Goal: Task Accomplishment & Management: Use online tool/utility

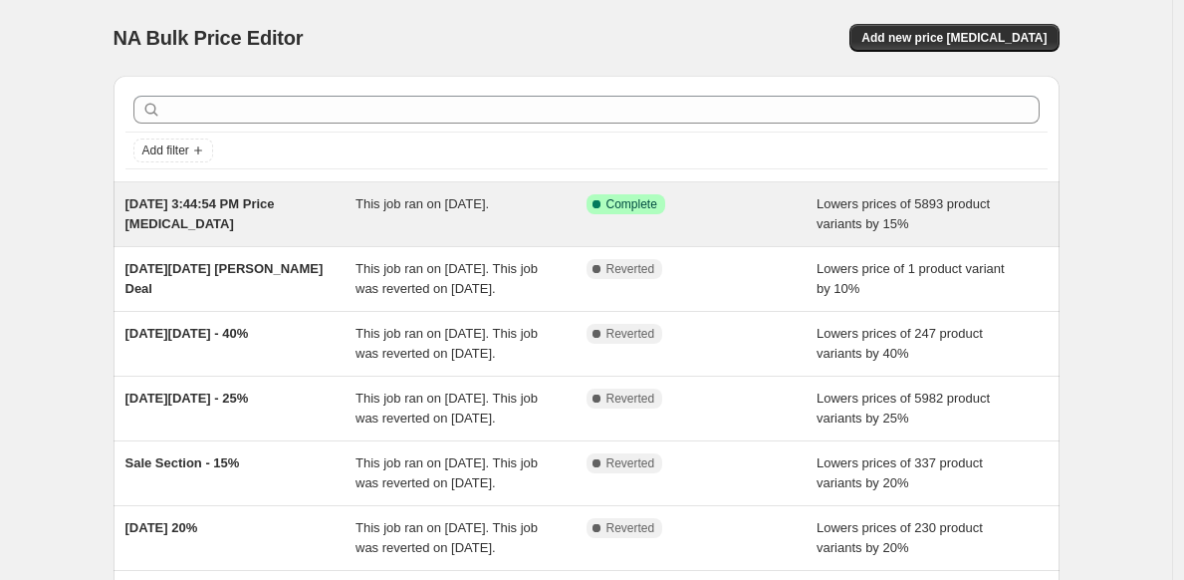
click at [478, 222] on div "This job ran on September 18, 2025." at bounding box center [471, 214] width 231 height 40
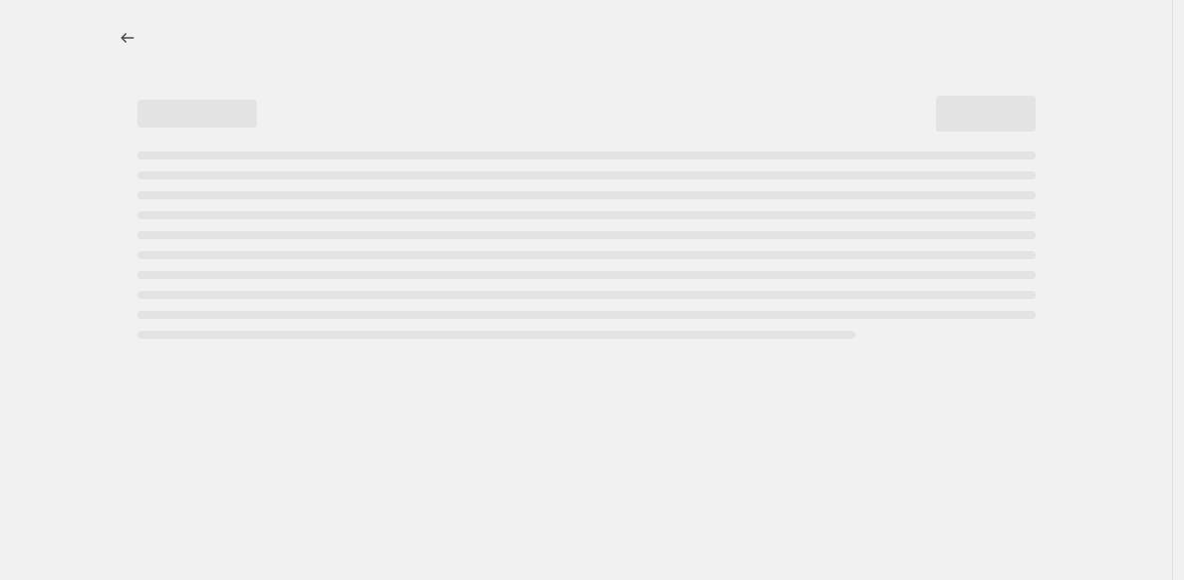
select select "percentage"
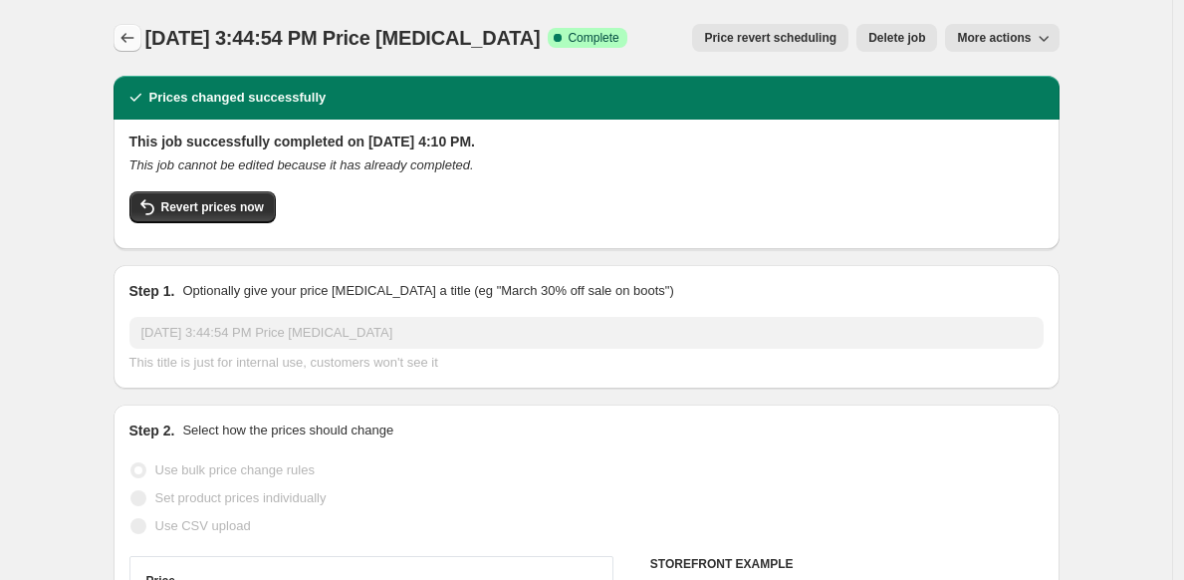
click at [137, 36] on icon "Price change jobs" at bounding box center [128, 38] width 20 height 20
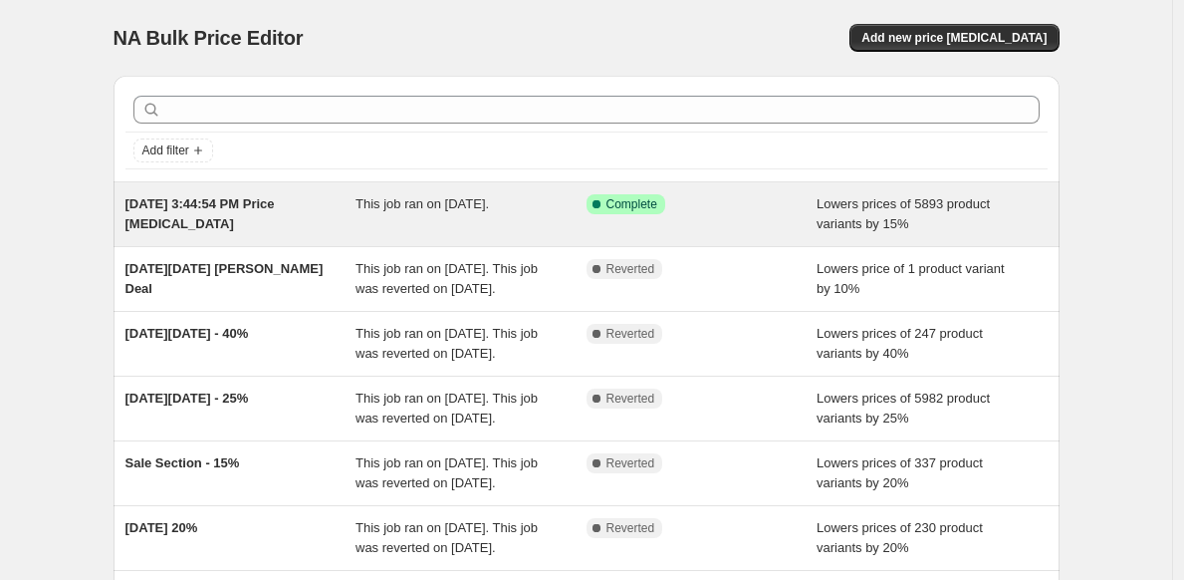
click at [542, 221] on div "This job ran on September 18, 2025." at bounding box center [471, 214] width 231 height 40
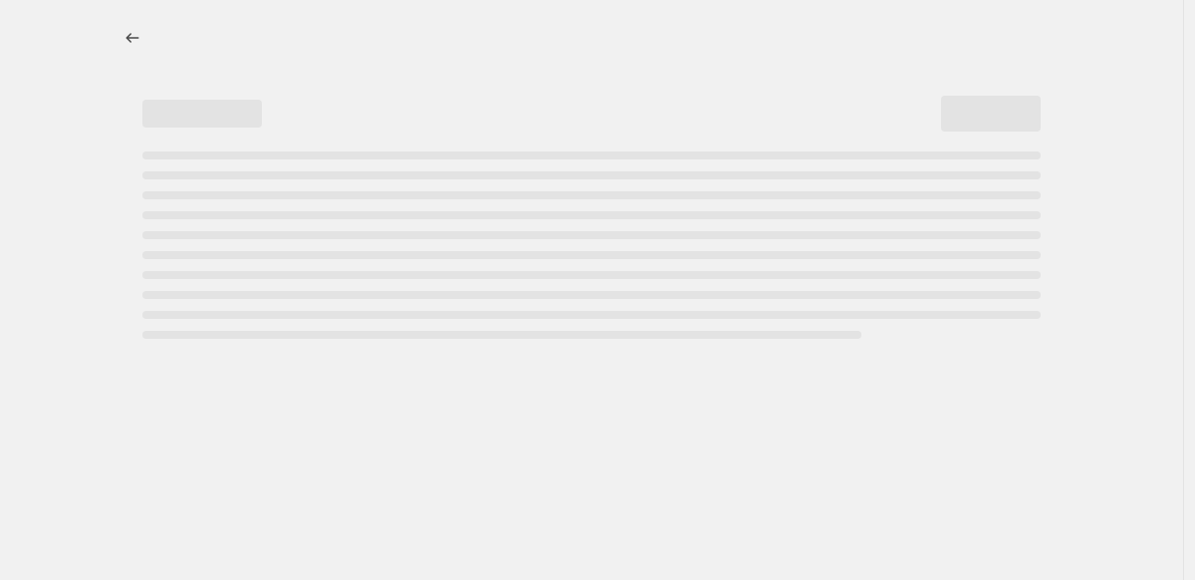
select select "percentage"
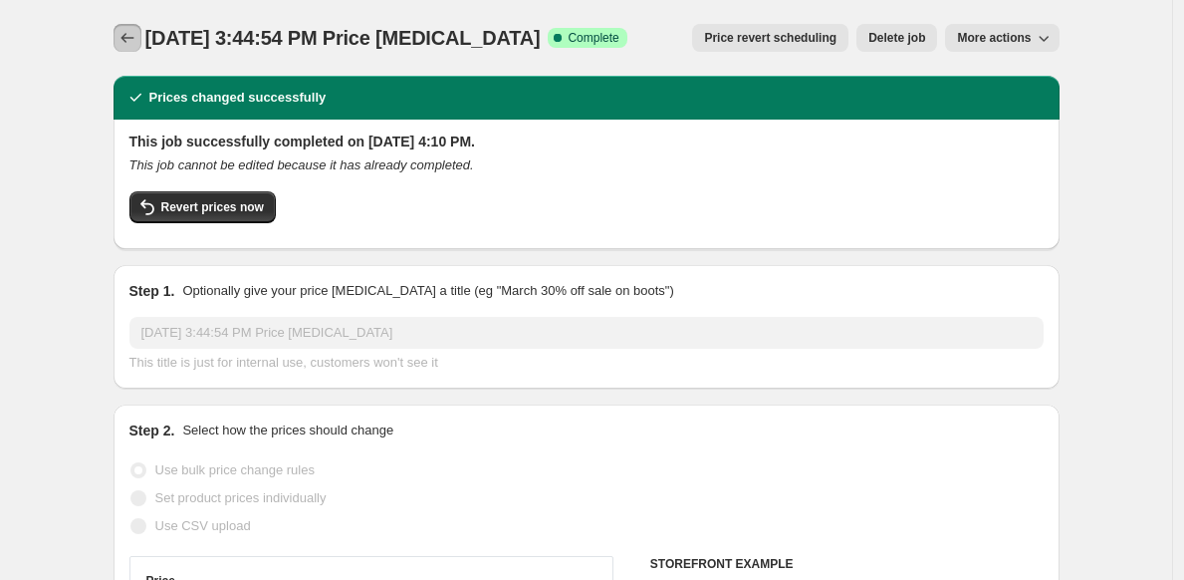
click at [136, 38] on icon "Price change jobs" at bounding box center [128, 38] width 20 height 20
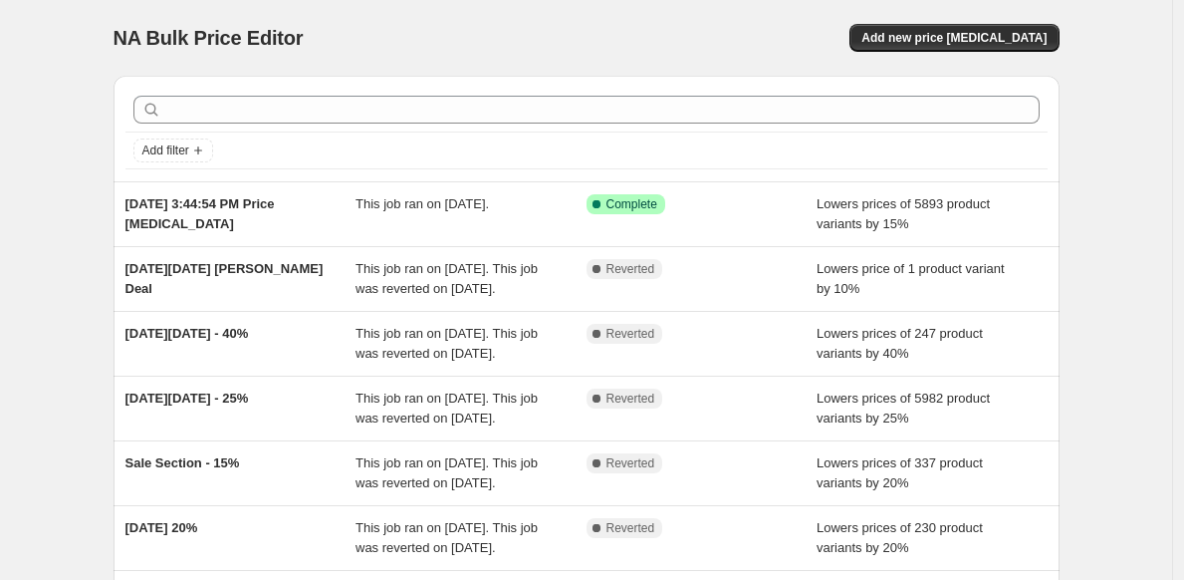
click at [645, 64] on div "NA Bulk Price Editor. This page is ready NA Bulk Price Editor Add new price cha…" at bounding box center [587, 38] width 946 height 76
click at [928, 37] on span "Add new price change job" at bounding box center [954, 38] width 185 height 16
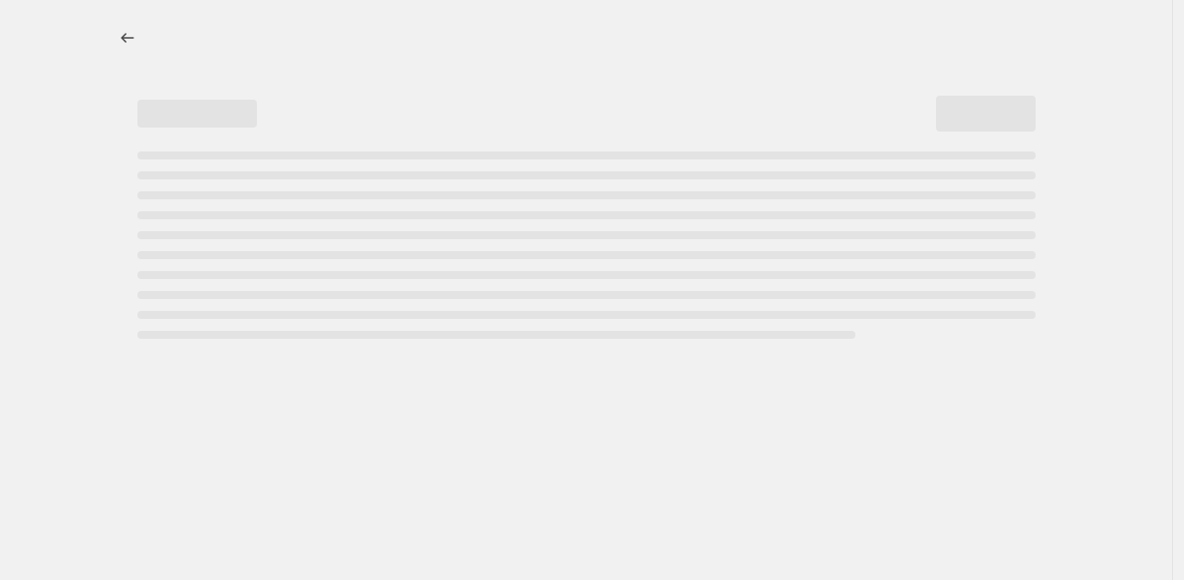
select select "percentage"
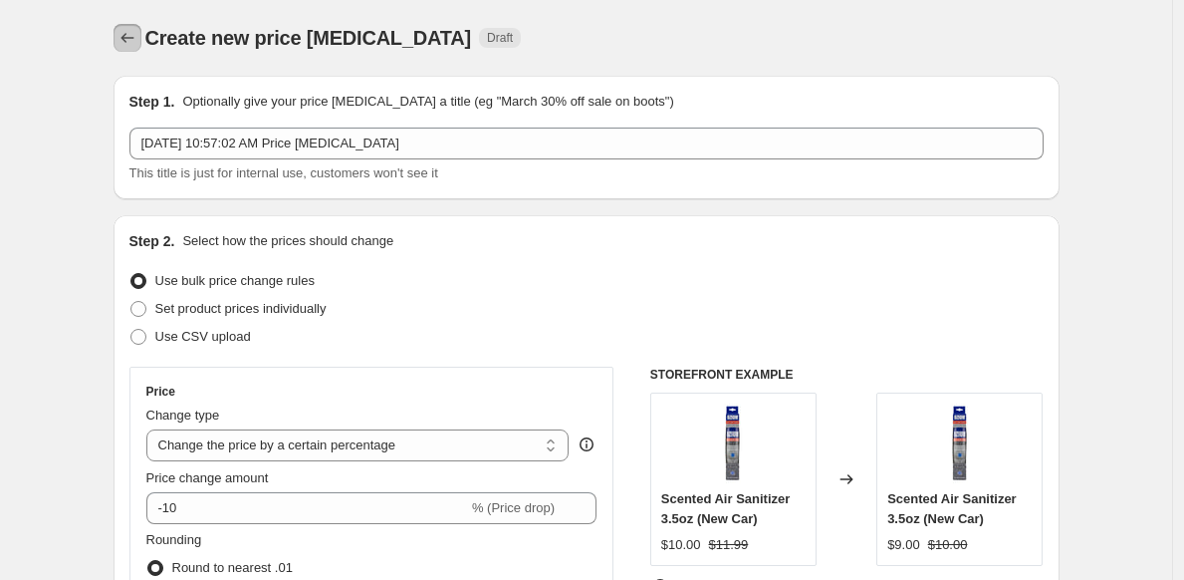
click at [128, 39] on icon "Price change jobs" at bounding box center [127, 38] width 13 height 10
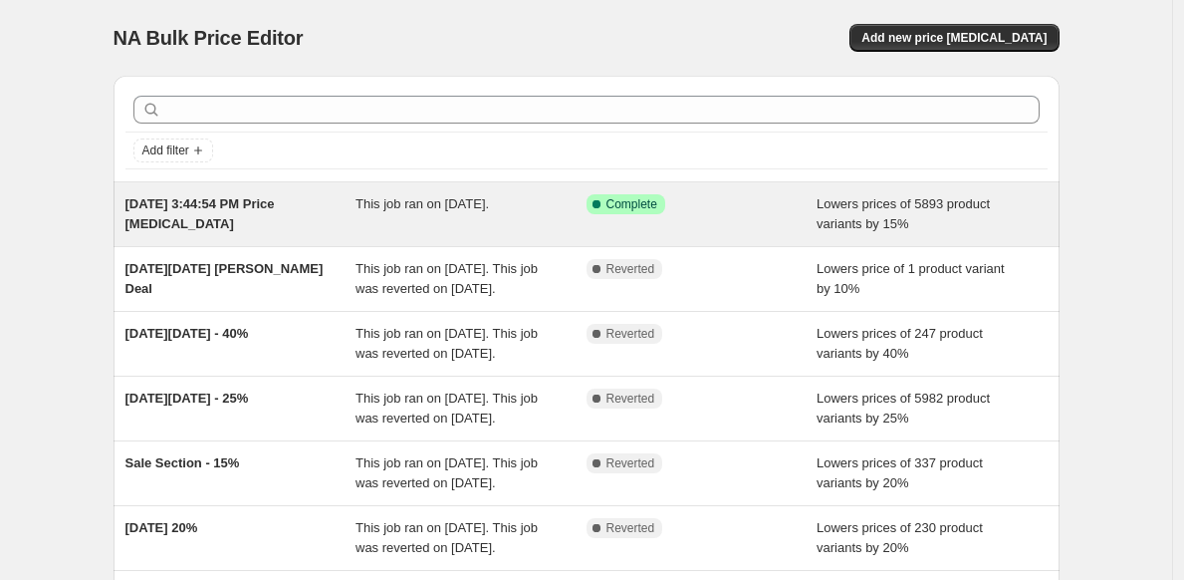
click at [539, 227] on div "This job ran on September 18, 2025." at bounding box center [471, 214] width 231 height 40
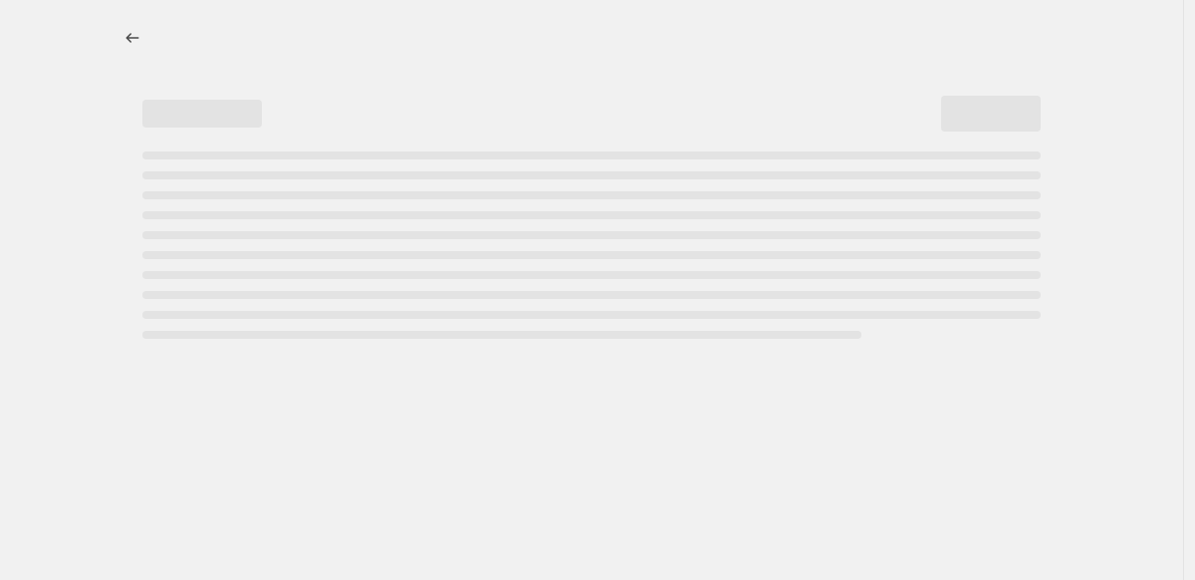
select select "percentage"
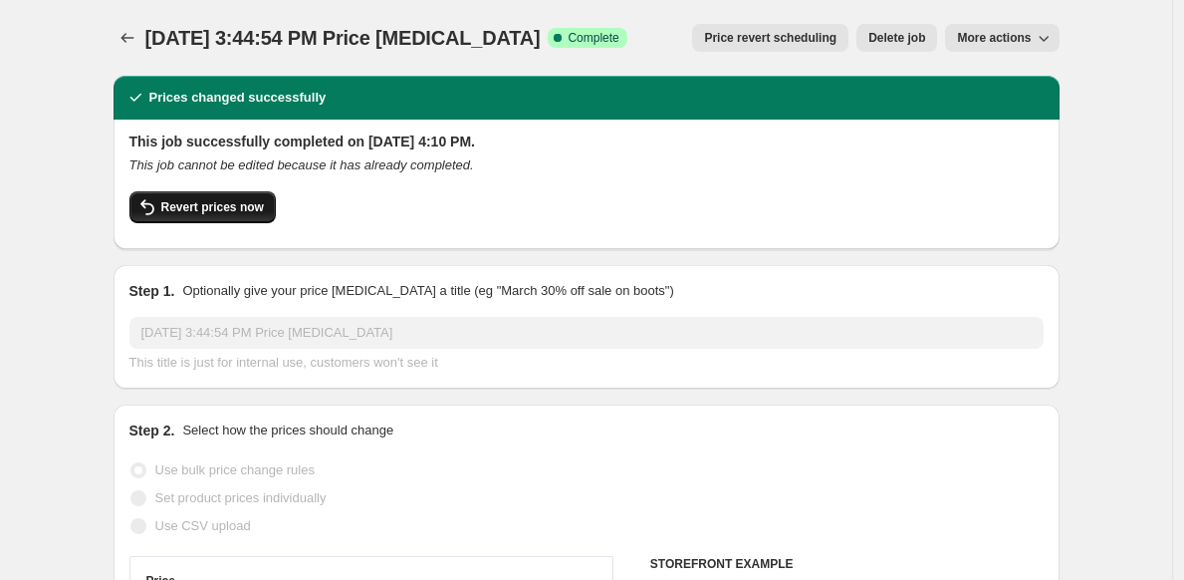
click at [202, 209] on span "Revert prices now" at bounding box center [212, 207] width 103 height 16
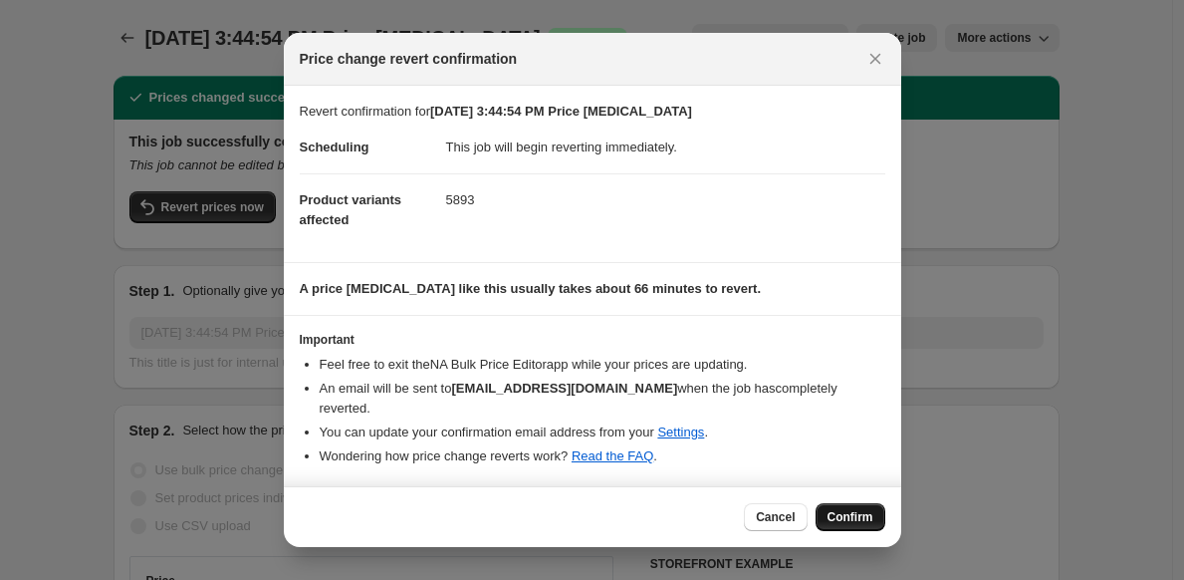
click at [840, 511] on span "Confirm" at bounding box center [851, 517] width 46 height 16
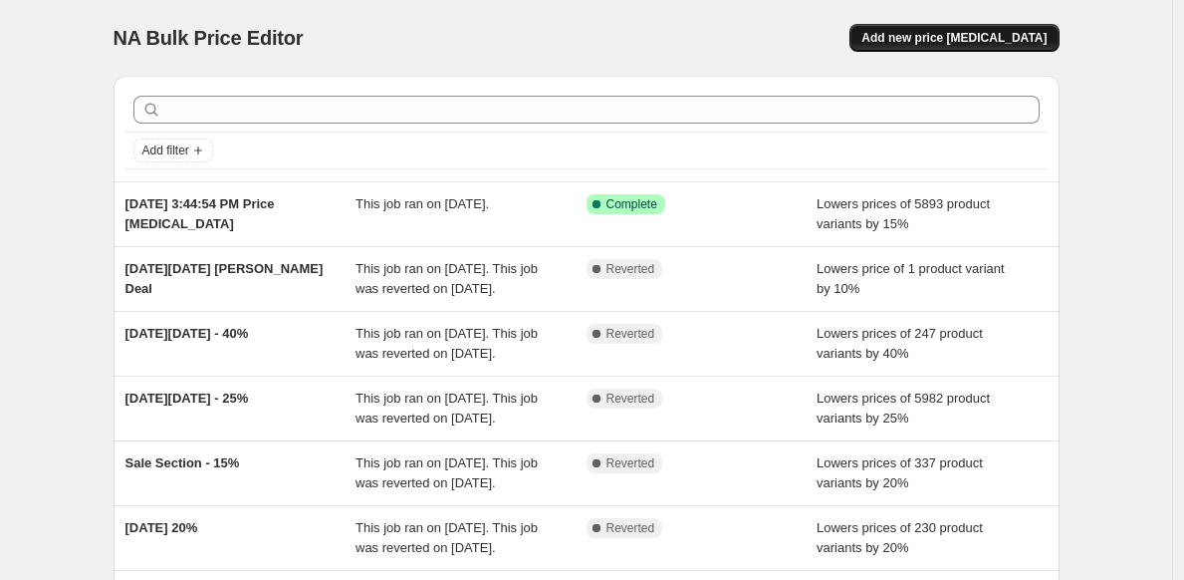
click at [976, 37] on span "Add new price change job" at bounding box center [954, 38] width 185 height 16
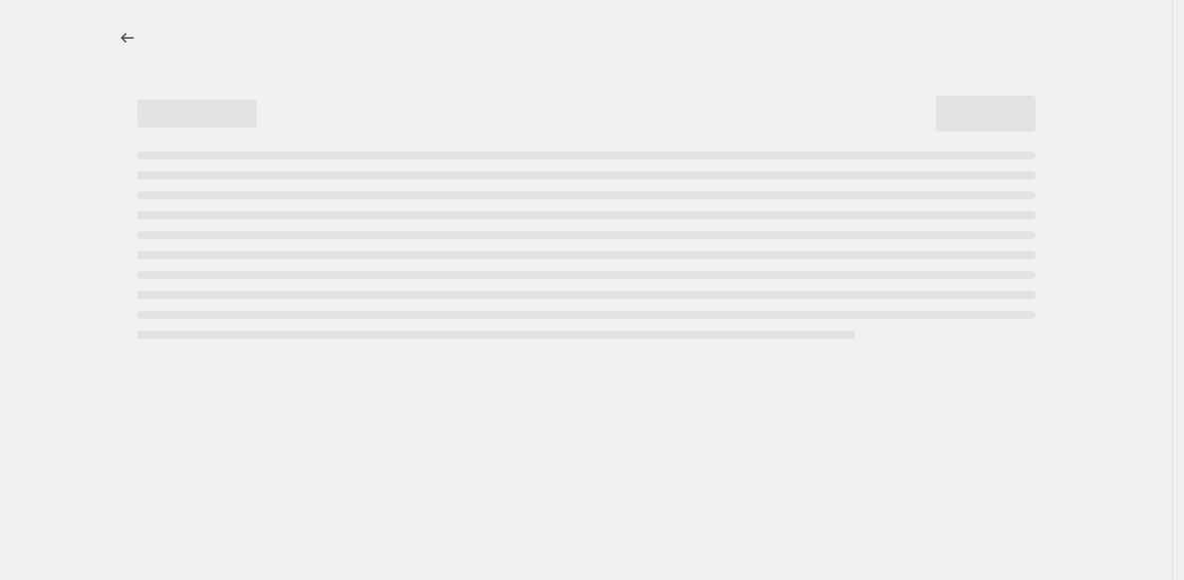
select select "percentage"
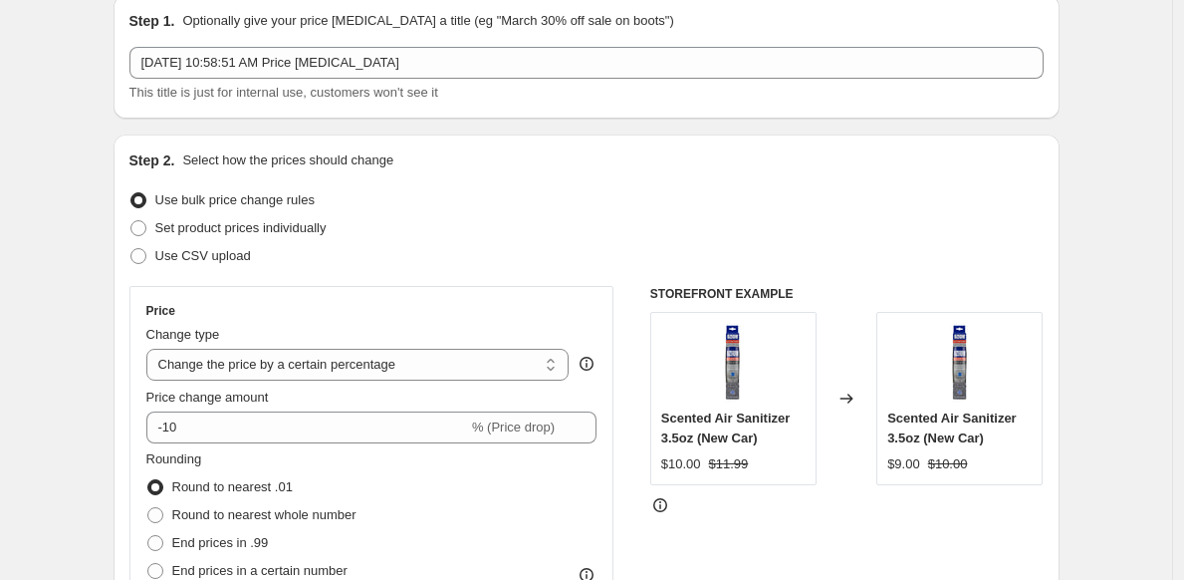
scroll to position [83, 0]
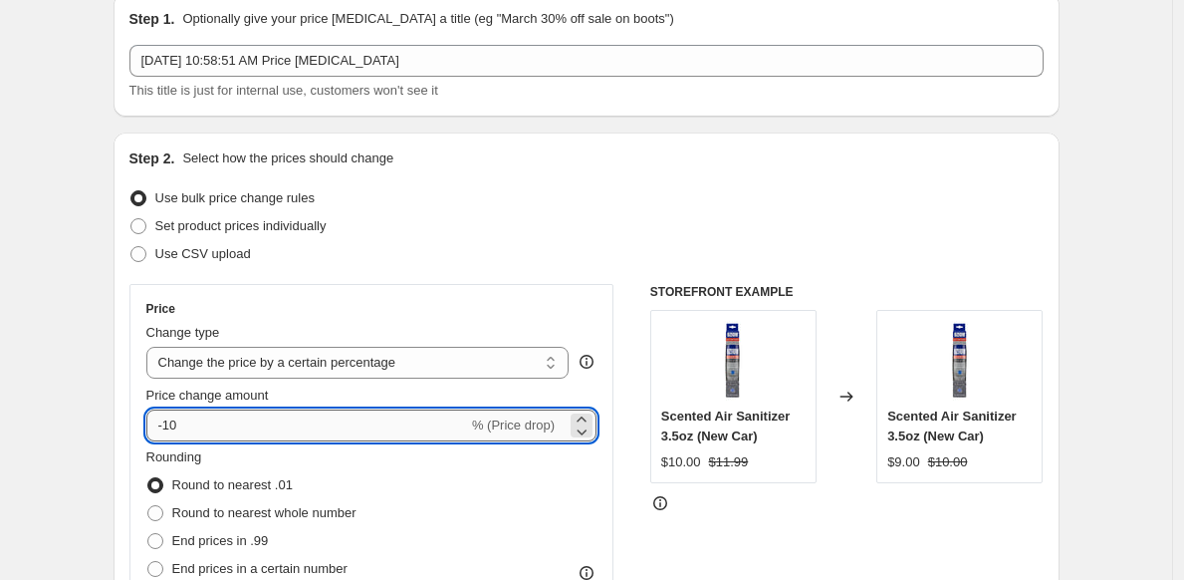
click at [257, 428] on input "-10" at bounding box center [307, 425] width 322 height 32
type input "-15"
click at [463, 228] on div "Set product prices individually" at bounding box center [586, 226] width 914 height 28
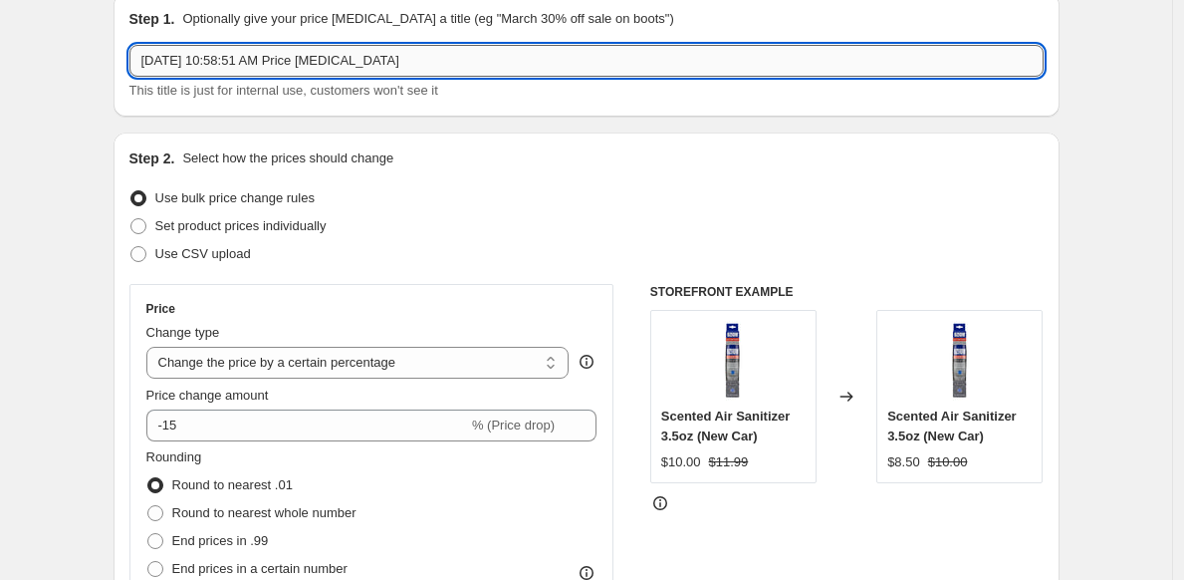
click at [433, 67] on input "Sep 19, 2025, 10:58:51 AM Price change job" at bounding box center [586, 61] width 914 height 32
click at [434, 67] on input "Sep 19, 2025, 10:58:51 AM Price change job" at bounding box center [586, 61] width 914 height 32
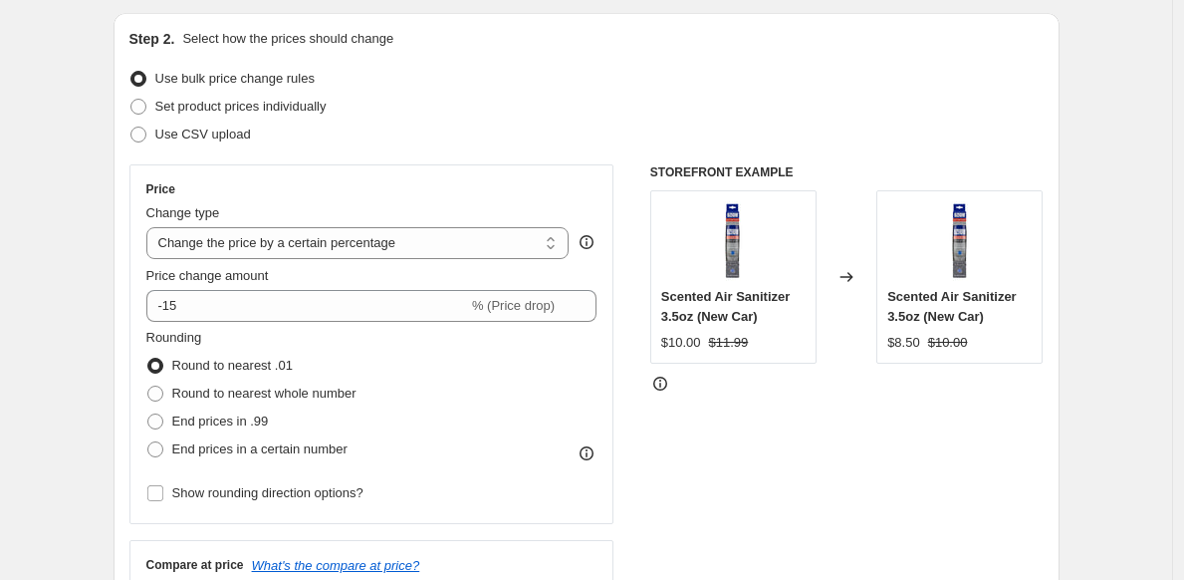
scroll to position [552, 0]
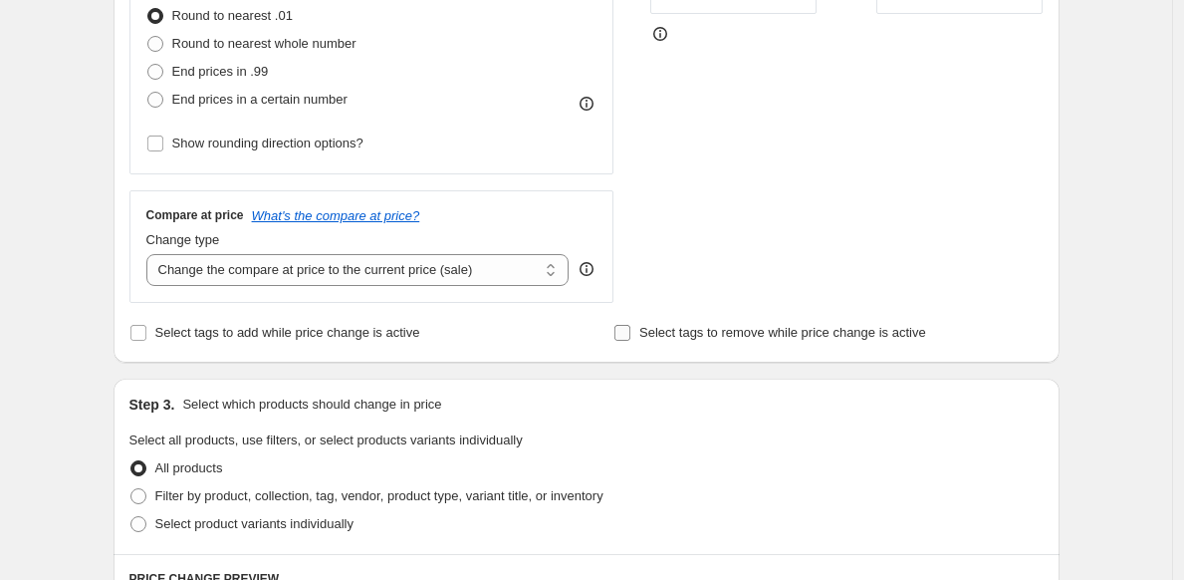
type input "Stealz & Dealz"
click at [627, 332] on input "Select tags to remove while price change is active" at bounding box center [623, 333] width 16 height 16
checkbox input "true"
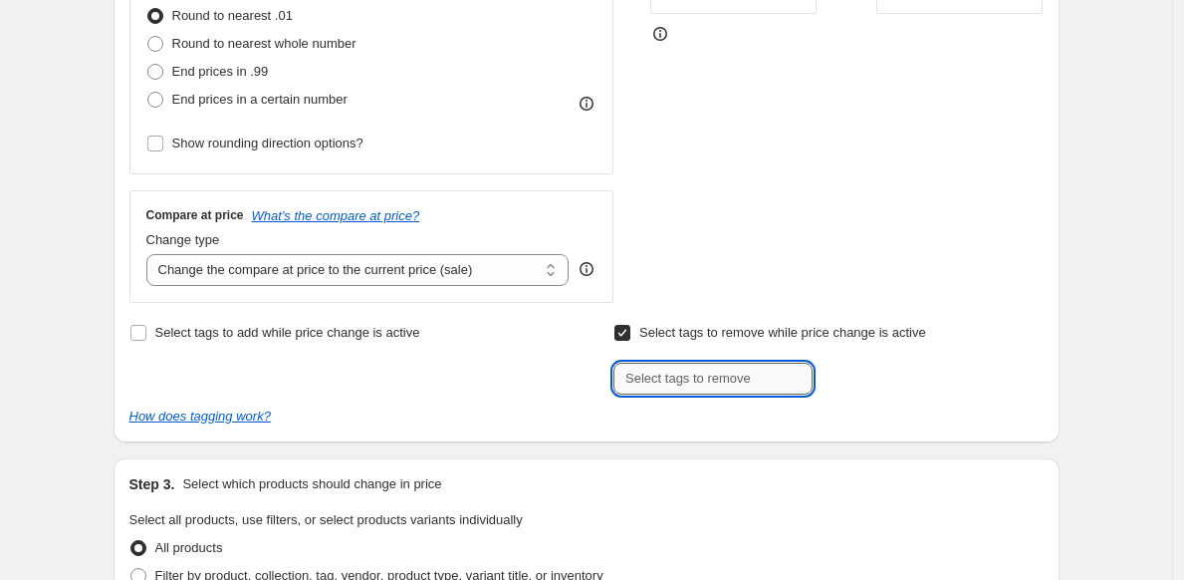
click at [648, 386] on input "text" at bounding box center [713, 379] width 199 height 32
type input "t"
type input "h"
type input "n"
click at [630, 333] on input "Select tags to remove while price change is active" at bounding box center [623, 333] width 16 height 16
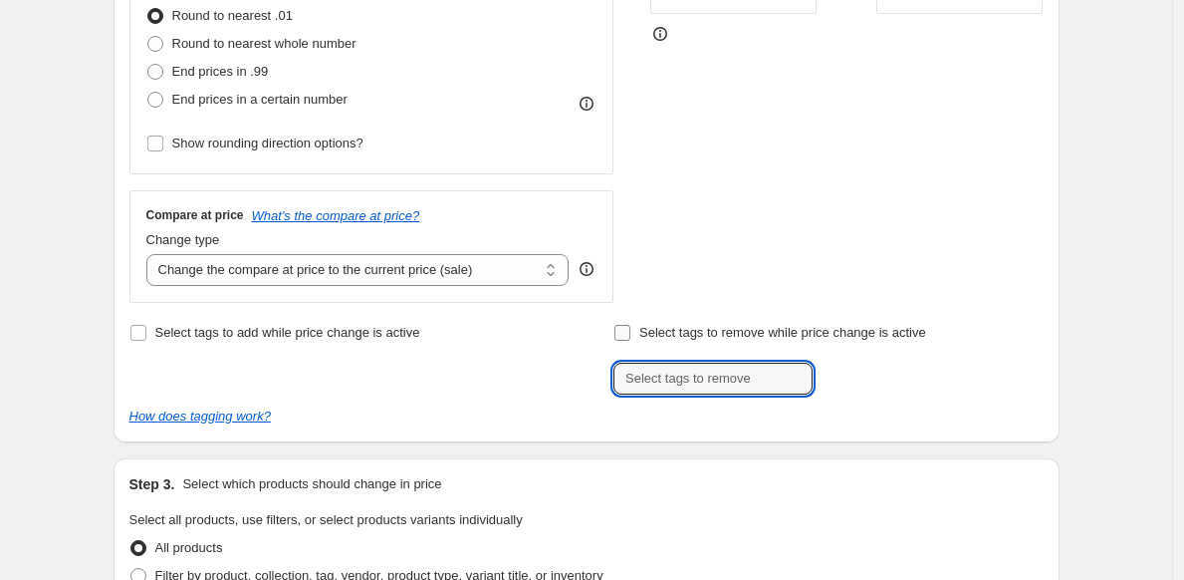
checkbox input "false"
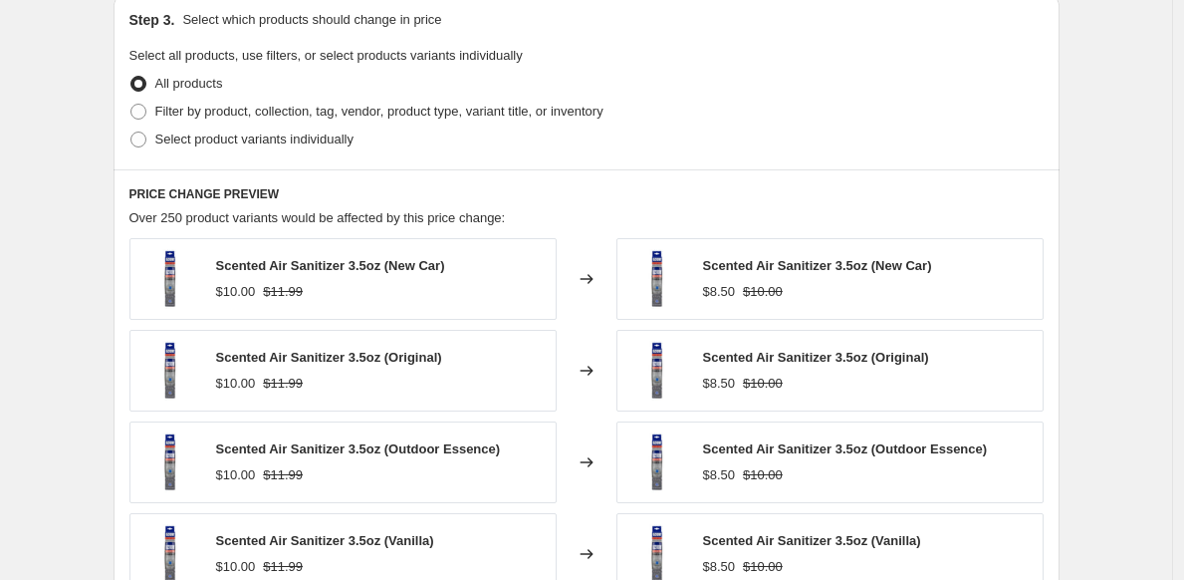
scroll to position [855, 0]
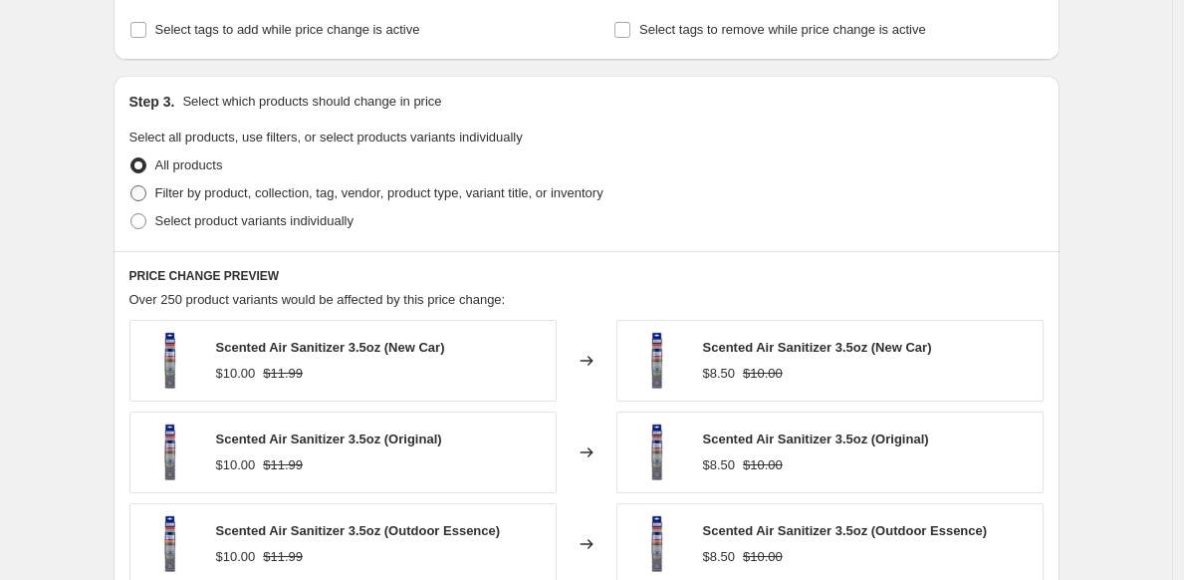
click at [144, 192] on span at bounding box center [138, 193] width 16 height 16
click at [131, 186] on input "Filter by product, collection, tag, vendor, product type, variant title, or inv…" at bounding box center [130, 185] width 1 height 1
radio input "true"
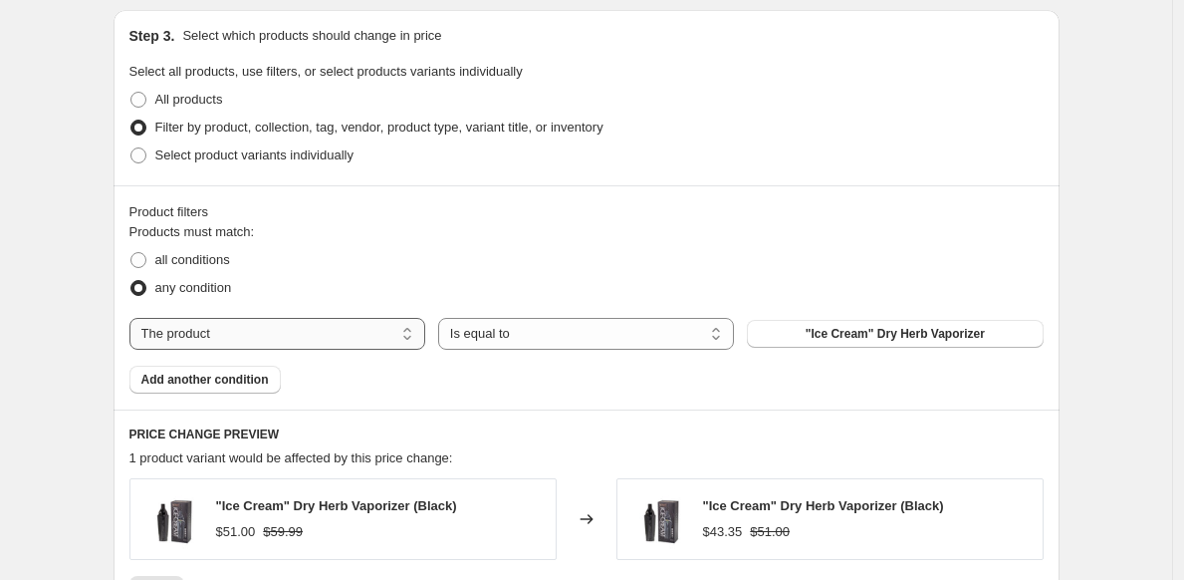
scroll to position [949, 0]
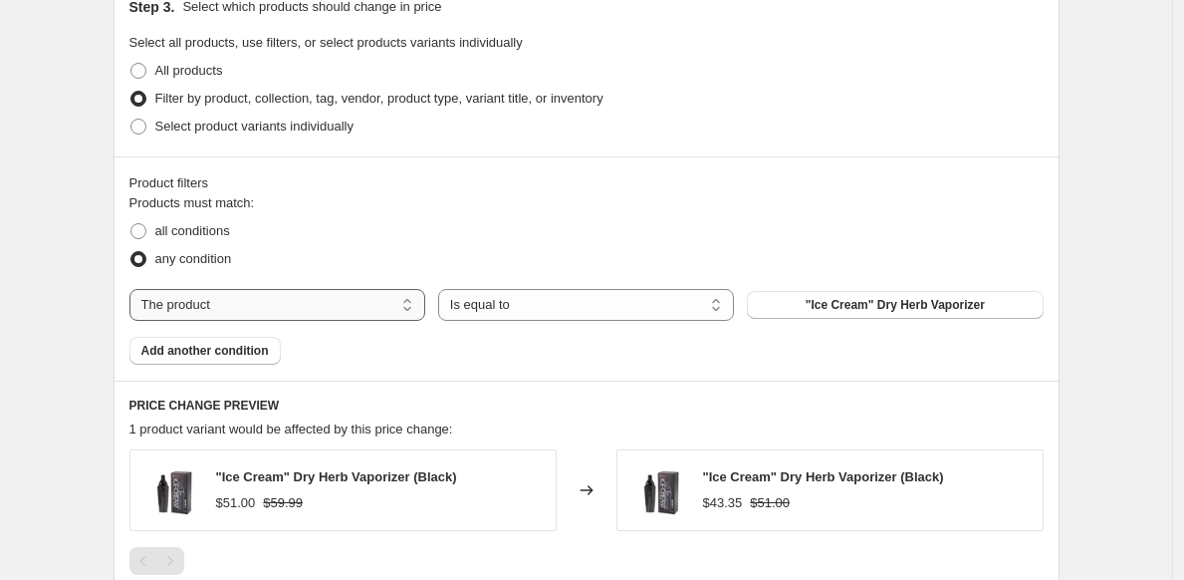
click at [411, 305] on select "The product The product's collection The product's tag The product's vendor The…" at bounding box center [277, 305] width 296 height 32
select select "collection"
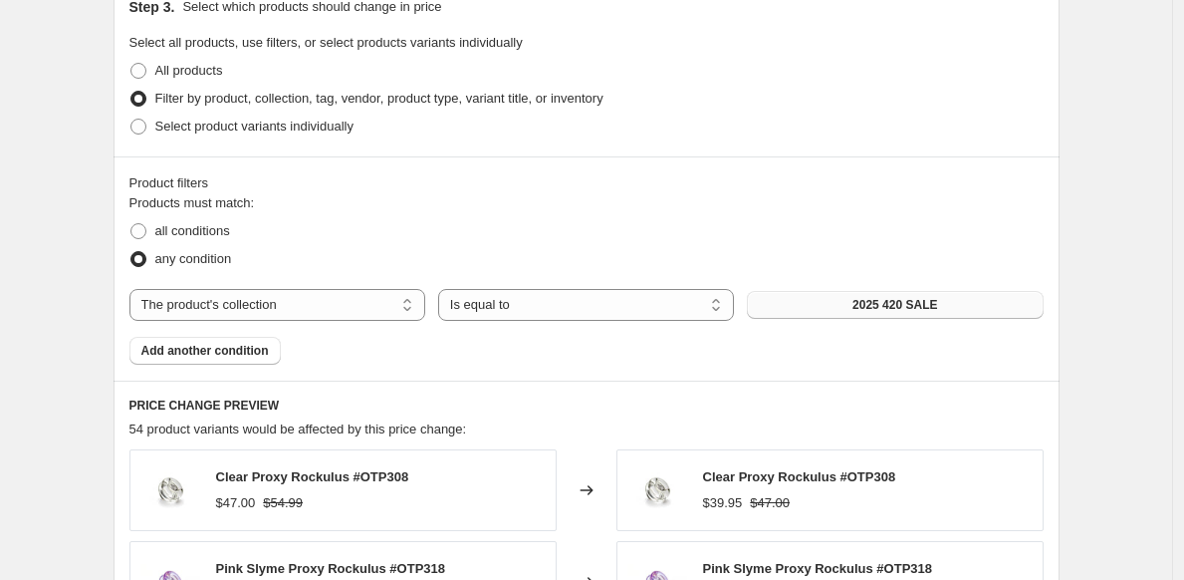
click at [845, 305] on button "2025 420 SALE" at bounding box center [895, 305] width 296 height 28
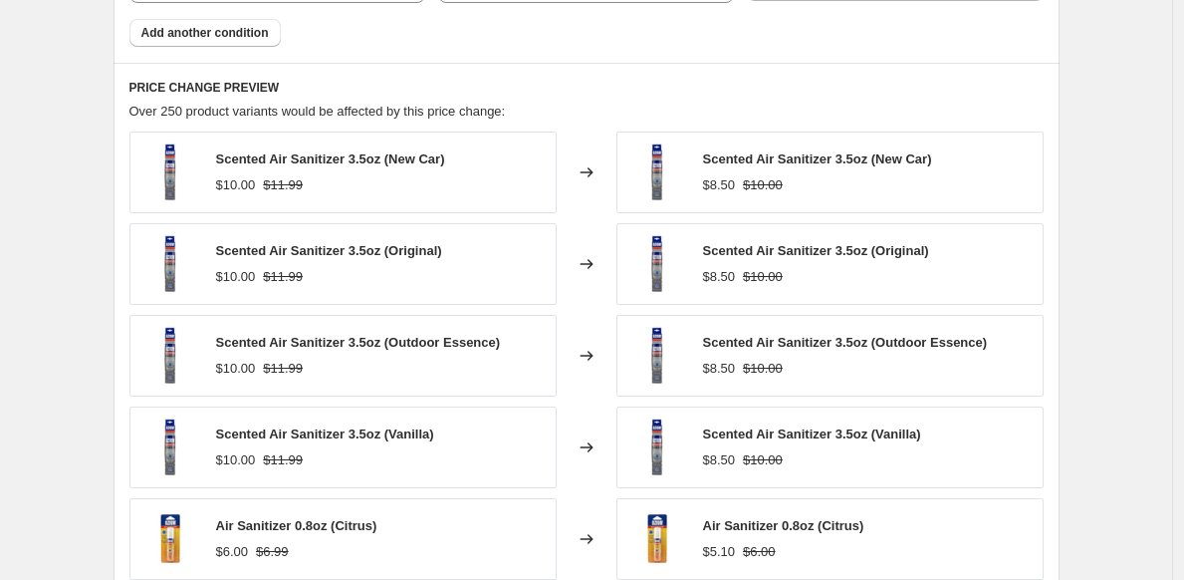
scroll to position [1636, 0]
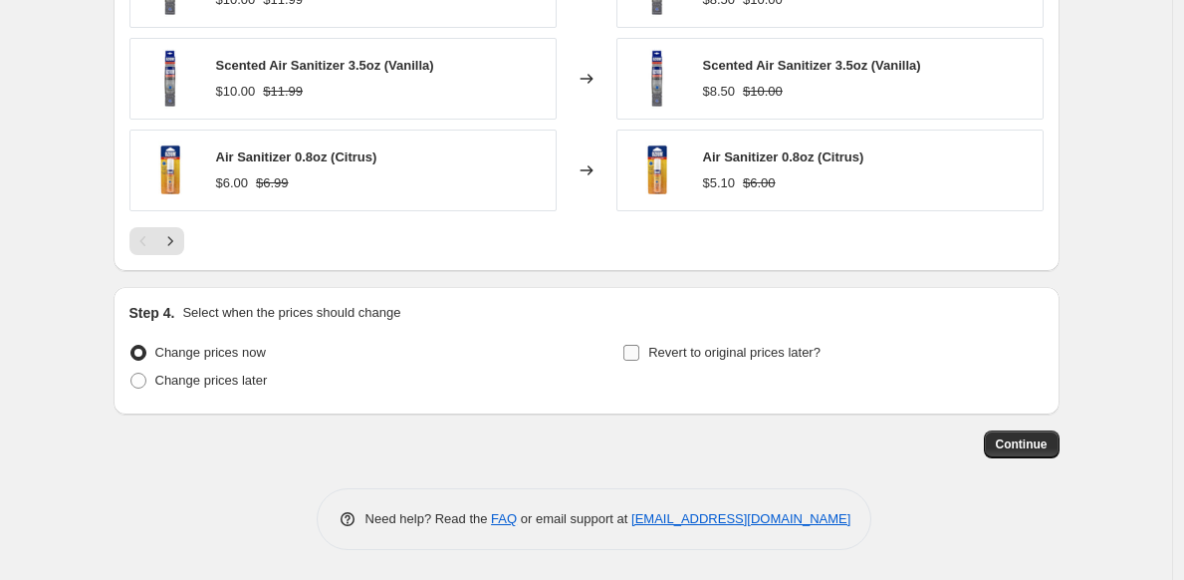
click at [637, 348] on input "Revert to original prices later?" at bounding box center [632, 353] width 16 height 16
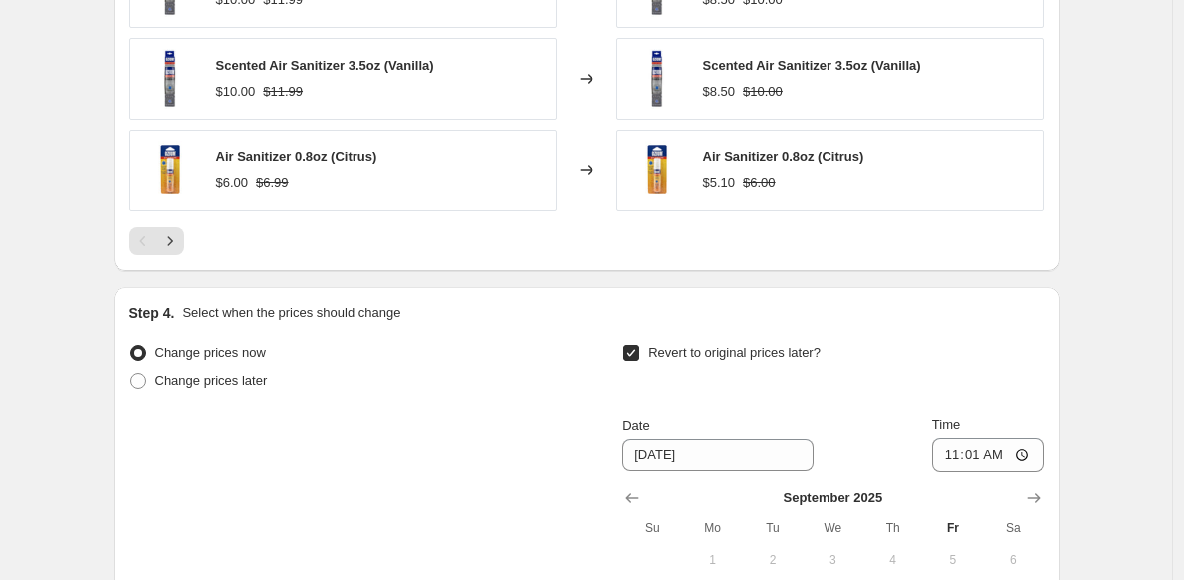
click at [642, 343] on label "Revert to original prices later?" at bounding box center [722, 353] width 198 height 28
click at [640, 345] on input "Revert to original prices later?" at bounding box center [632, 353] width 16 height 16
checkbox input "false"
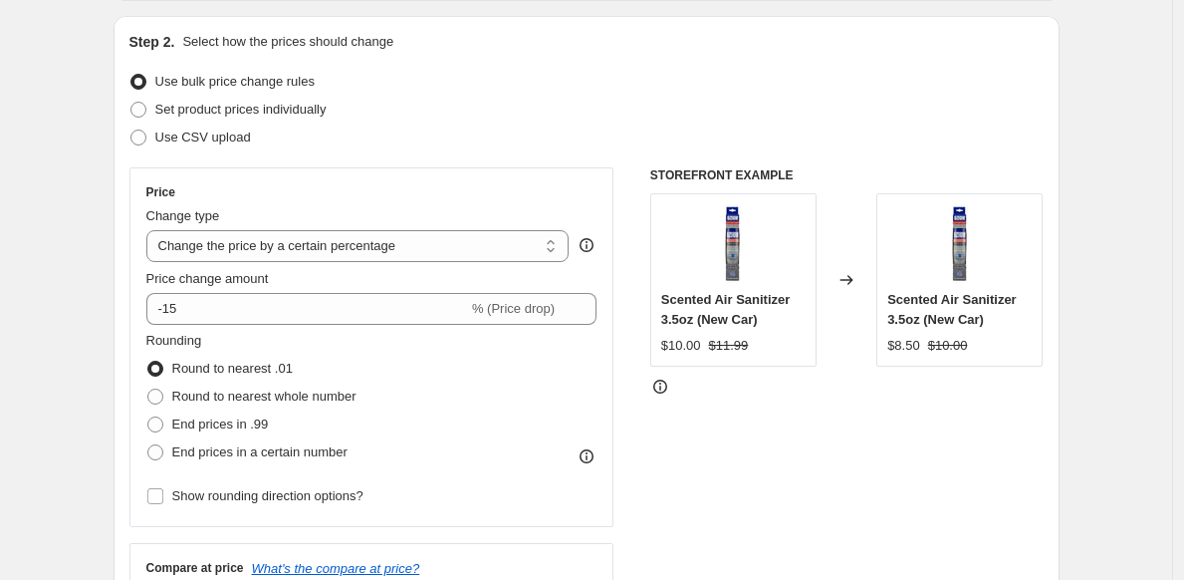
scroll to position [201, 0]
select select "percentage"
select select "collection"
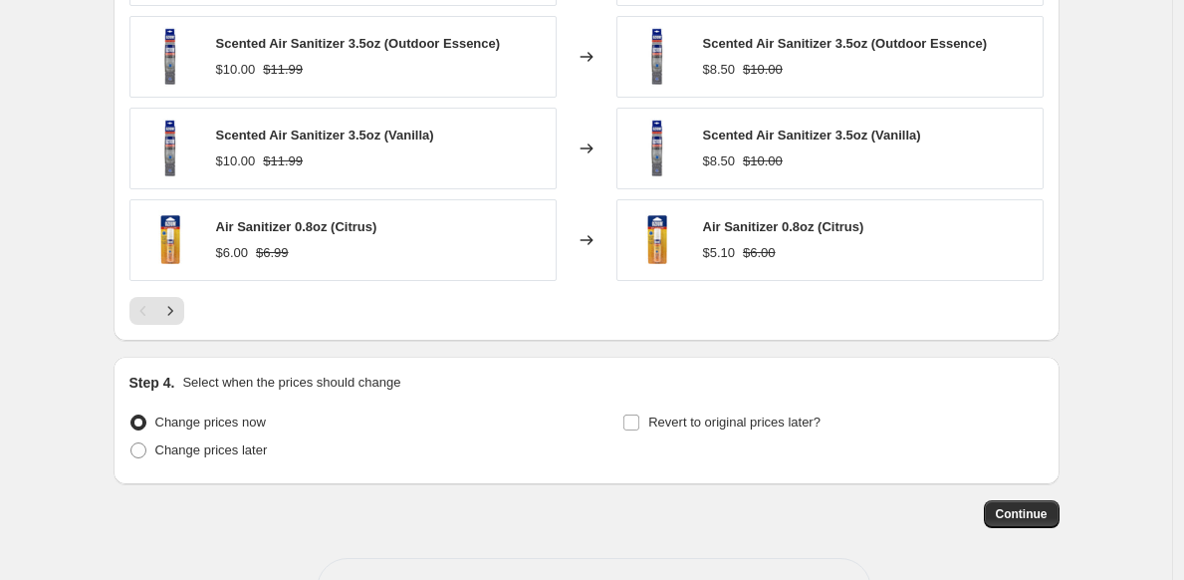
scroll to position [1636, 0]
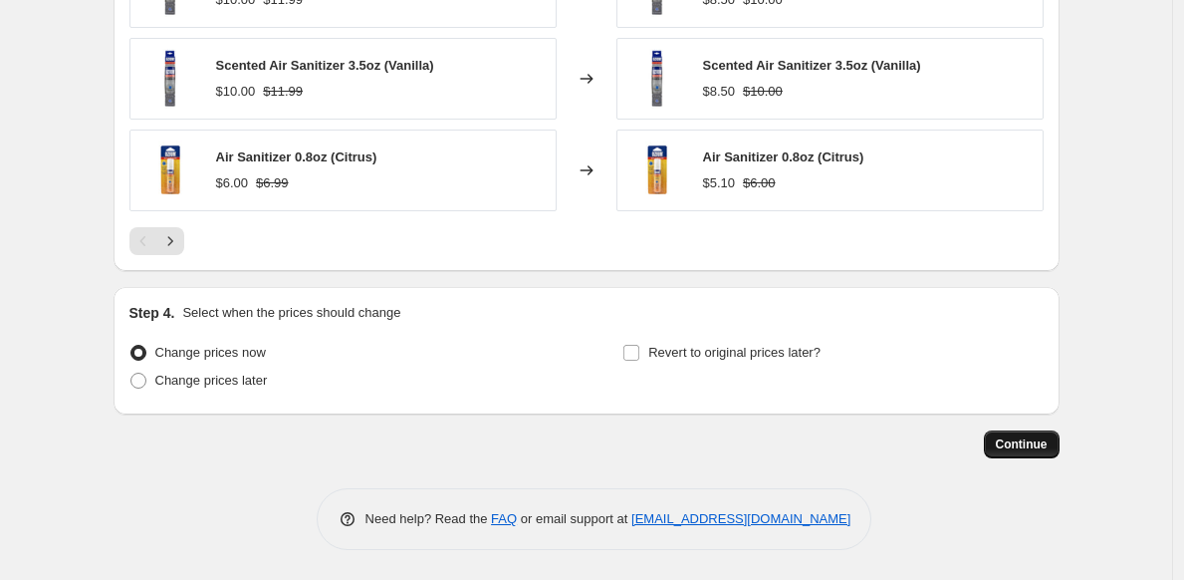
click at [1033, 449] on span "Continue" at bounding box center [1022, 444] width 52 height 16
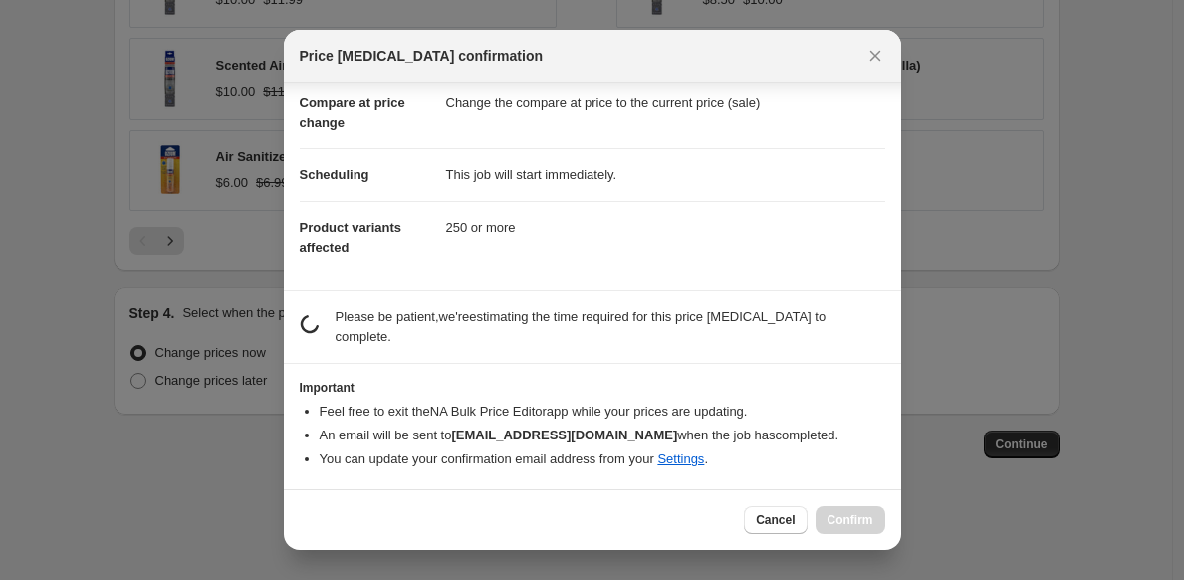
scroll to position [95, 0]
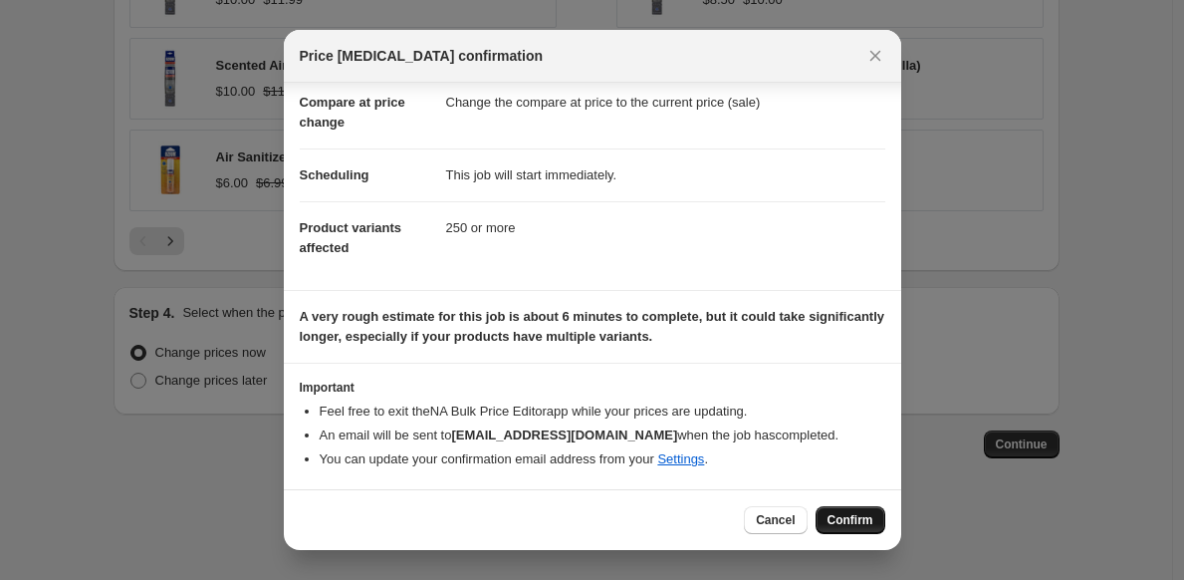
click at [852, 514] on span "Confirm" at bounding box center [851, 520] width 46 height 16
type input "Stealz & Dealz"
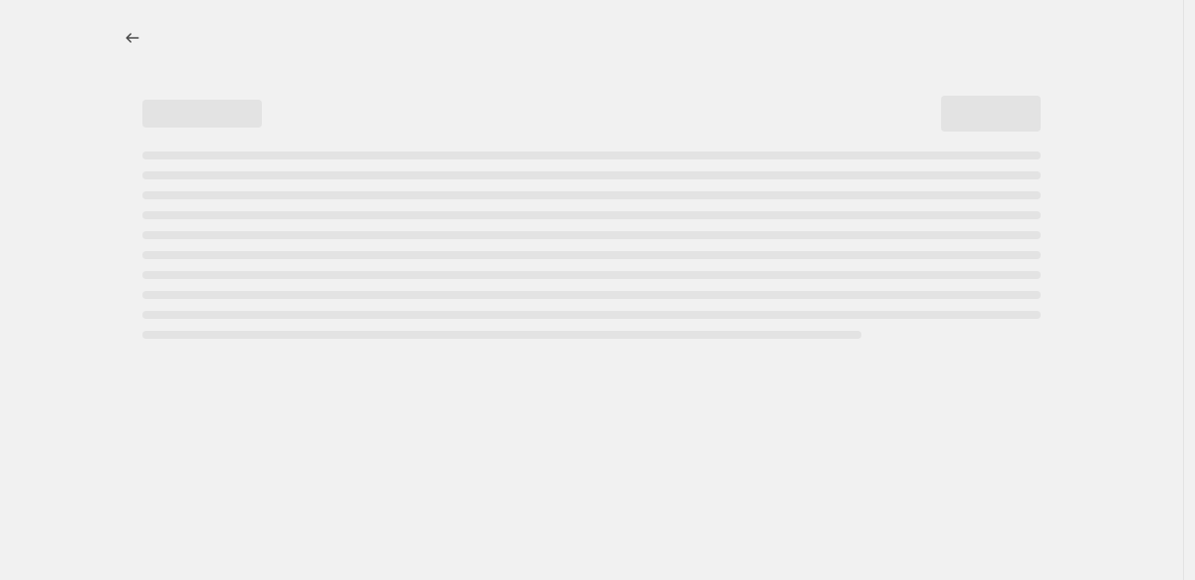
select select "percentage"
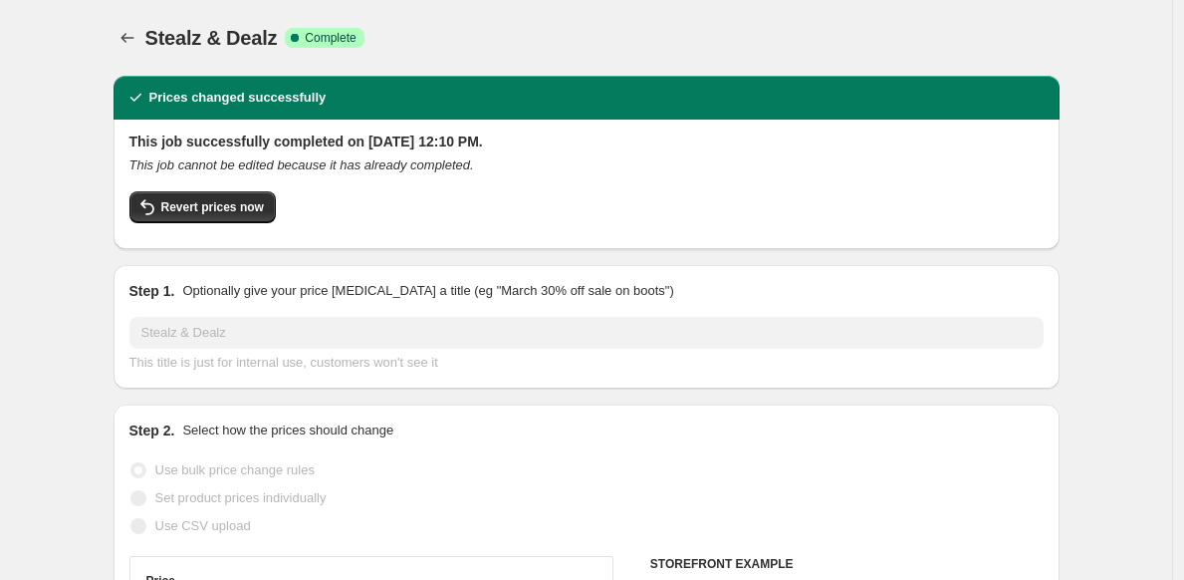
select select "collection"
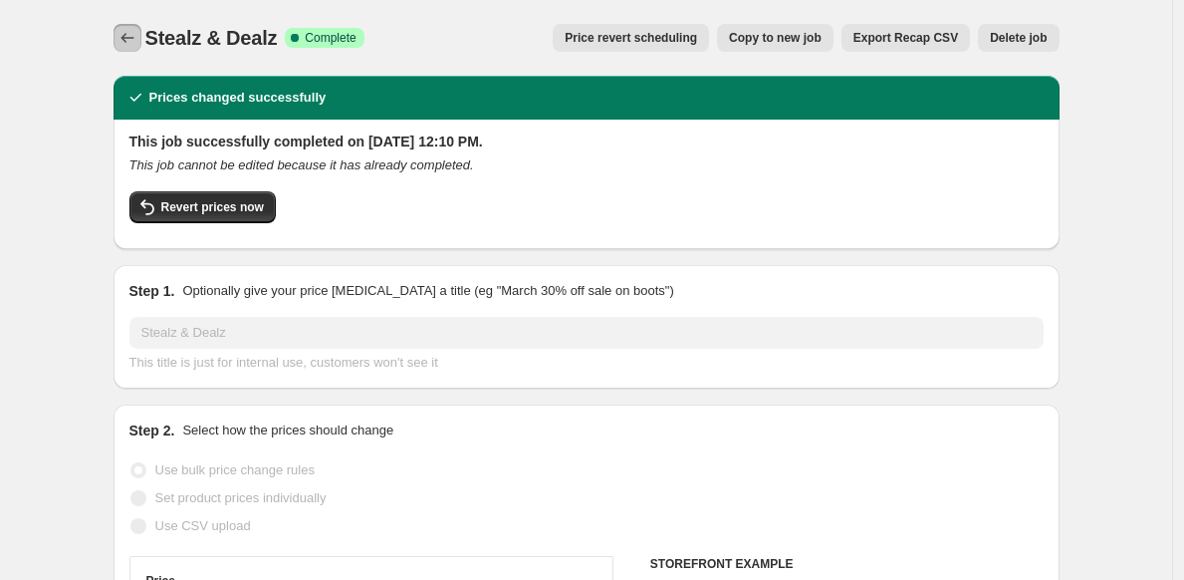
click at [128, 30] on icon "Price change jobs" at bounding box center [128, 38] width 20 height 20
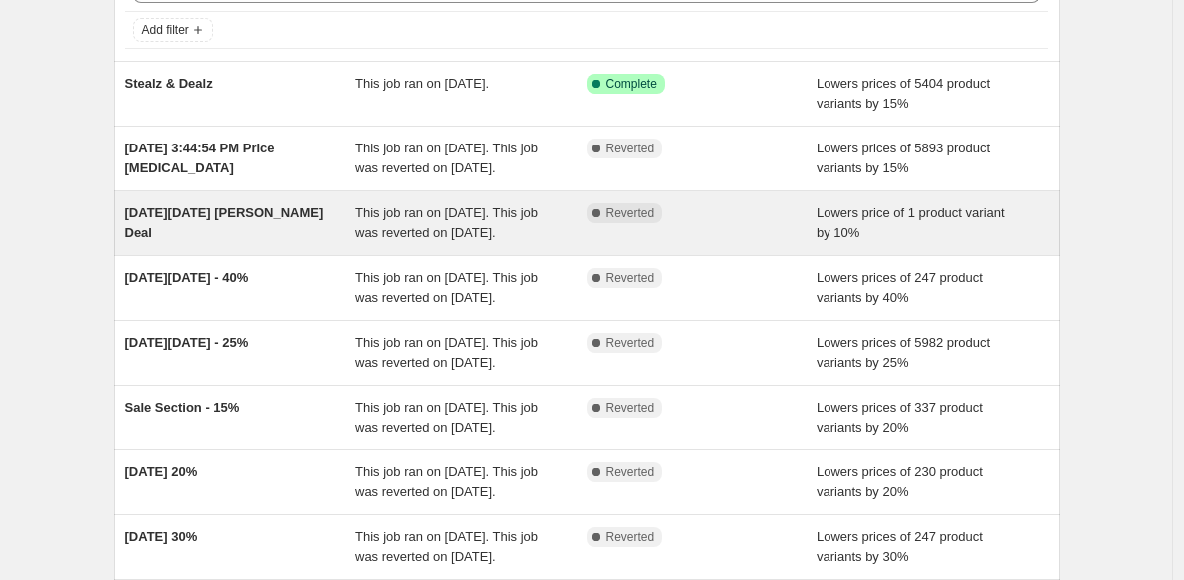
scroll to position [122, 0]
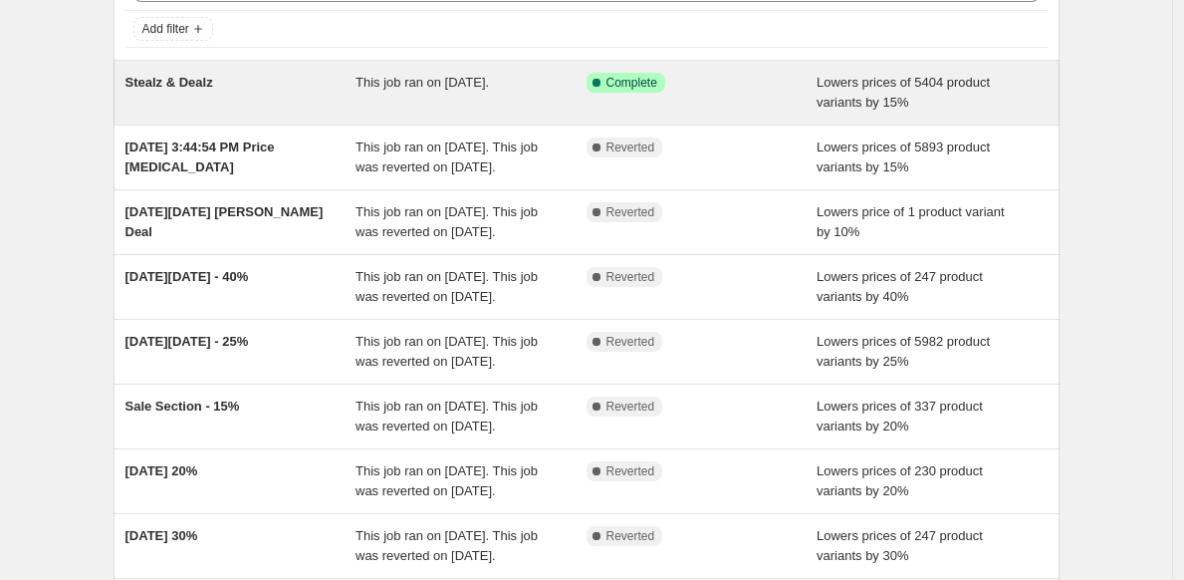
click at [224, 90] on div "Stealz & Dealz" at bounding box center [241, 93] width 231 height 40
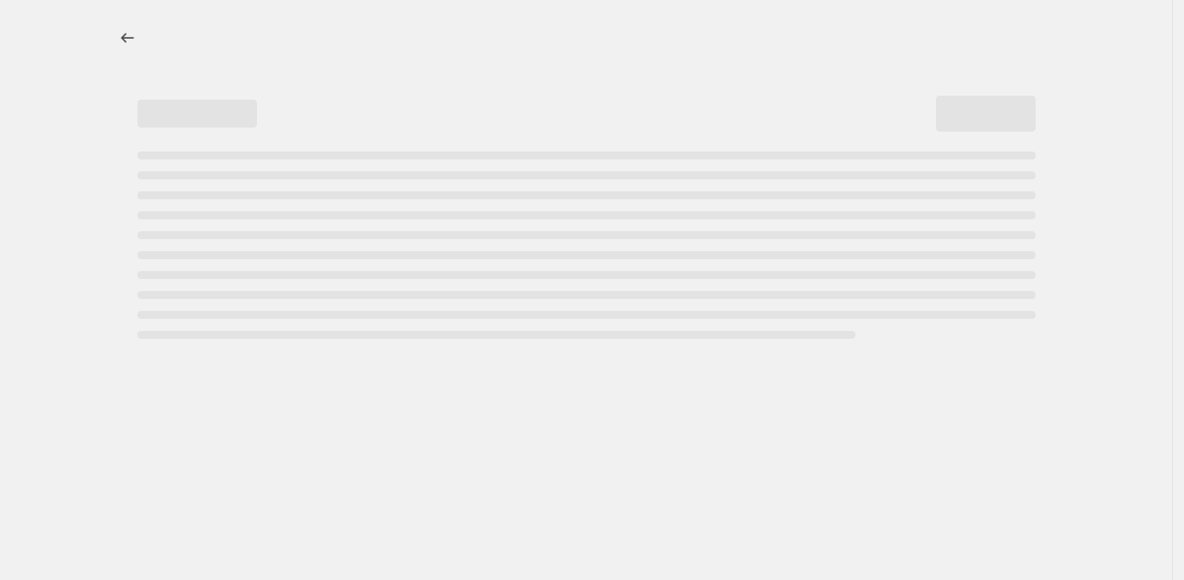
select select "percentage"
select select "collection"
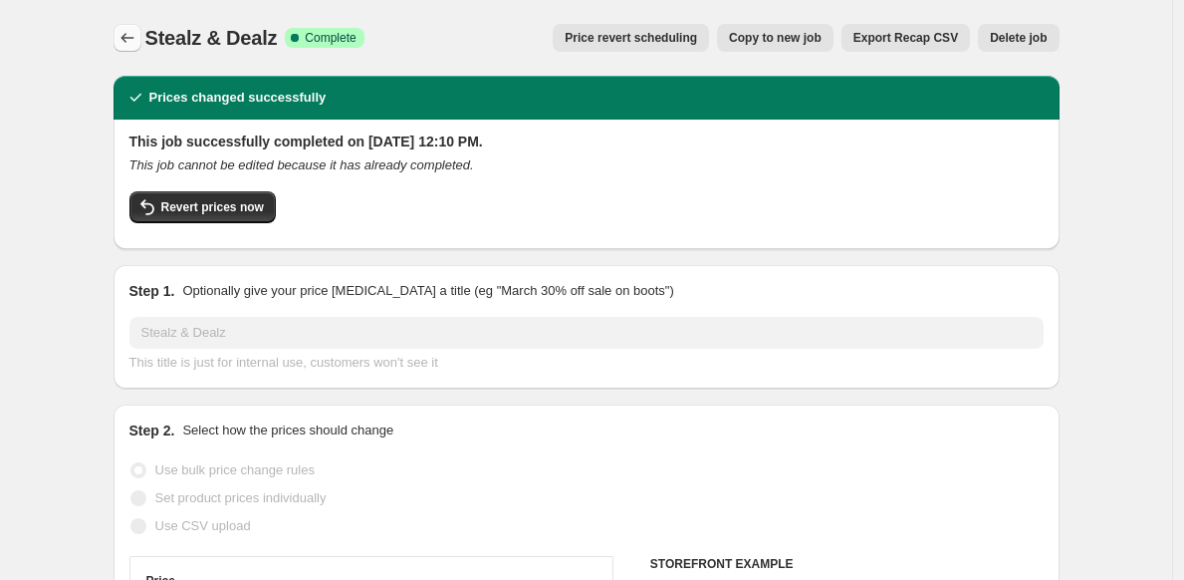
click at [131, 44] on icon "Price change jobs" at bounding box center [128, 38] width 20 height 20
